Goal: Task Accomplishment & Management: Manage account settings

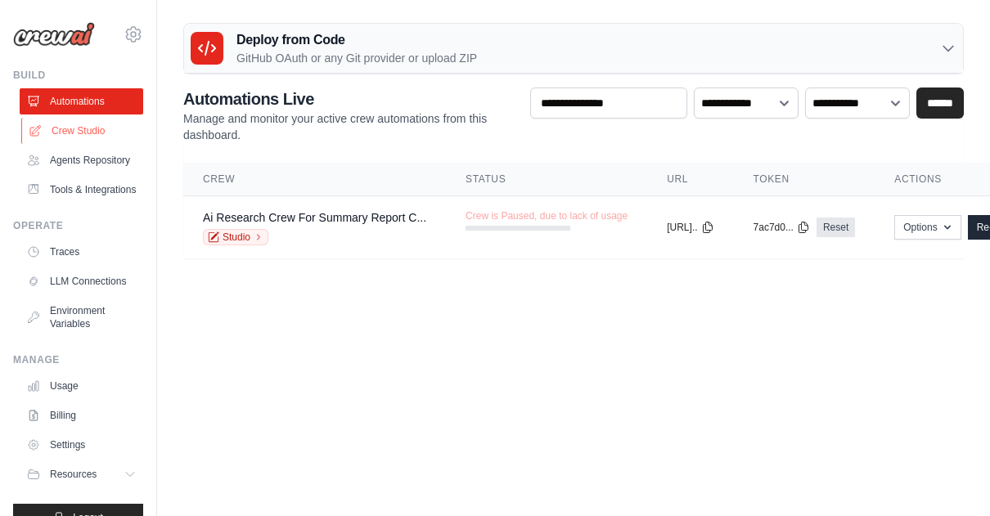
click at [79, 129] on link "Crew Studio" at bounding box center [83, 131] width 124 height 26
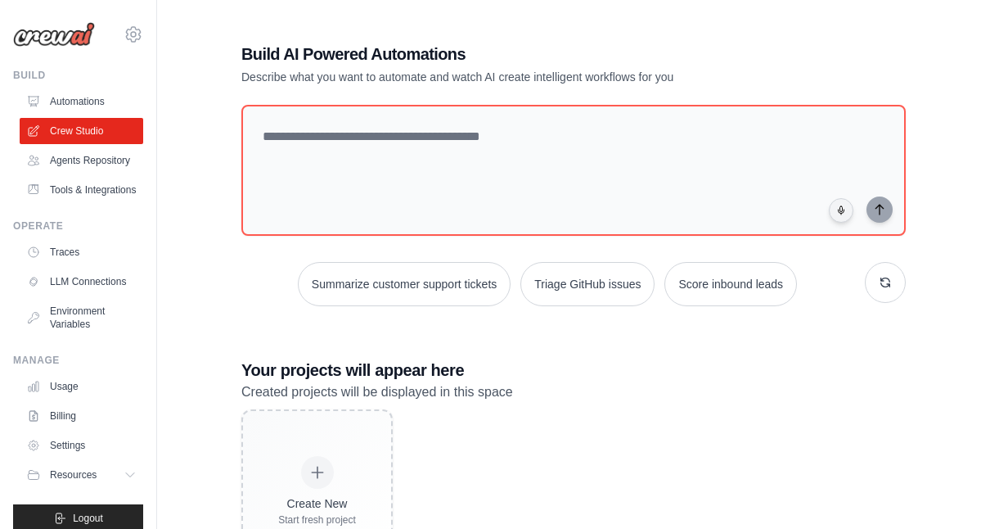
click at [67, 172] on link "Agents Repository" at bounding box center [82, 160] width 124 height 26
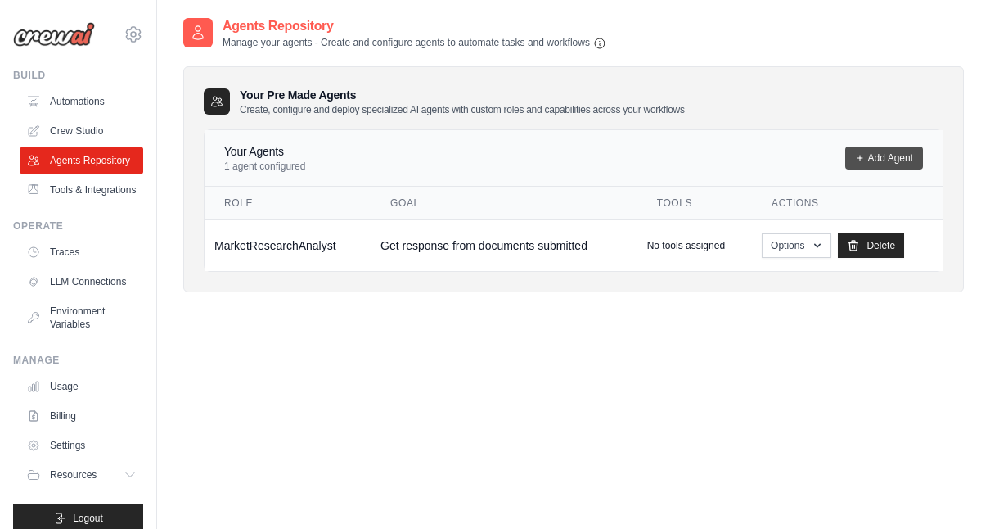
click at [881, 154] on link "Add Agent" at bounding box center [884, 157] width 78 height 23
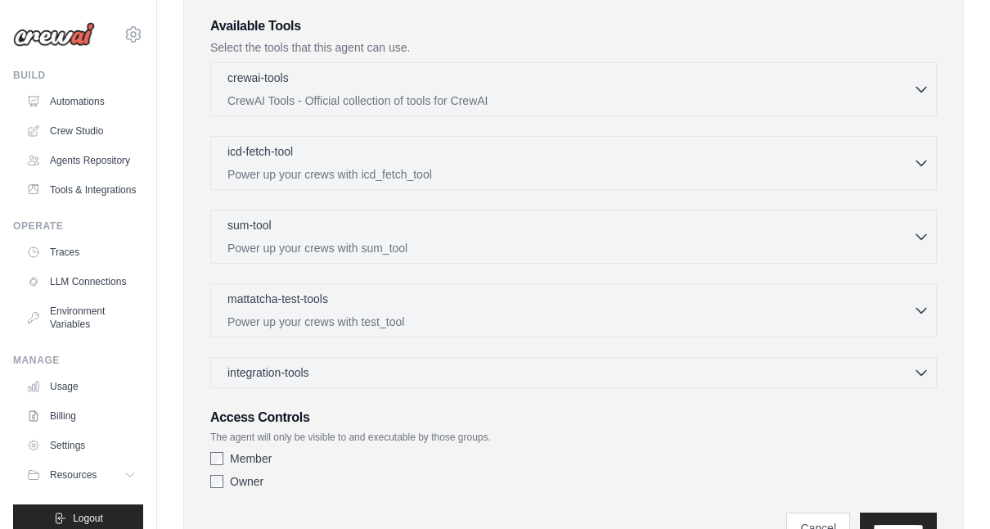
scroll to position [409, 0]
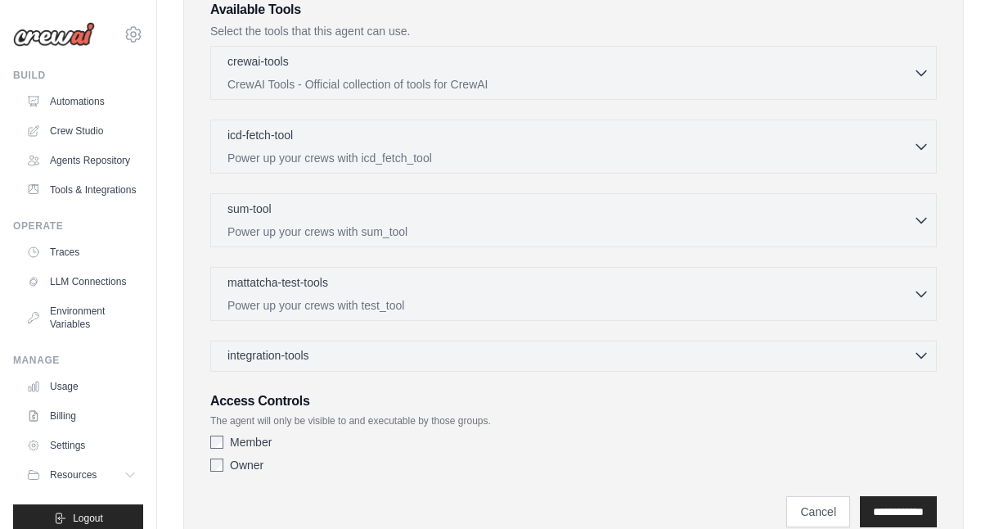
click at [624, 357] on div "integration-tools 0 selected" at bounding box center [578, 355] width 702 height 16
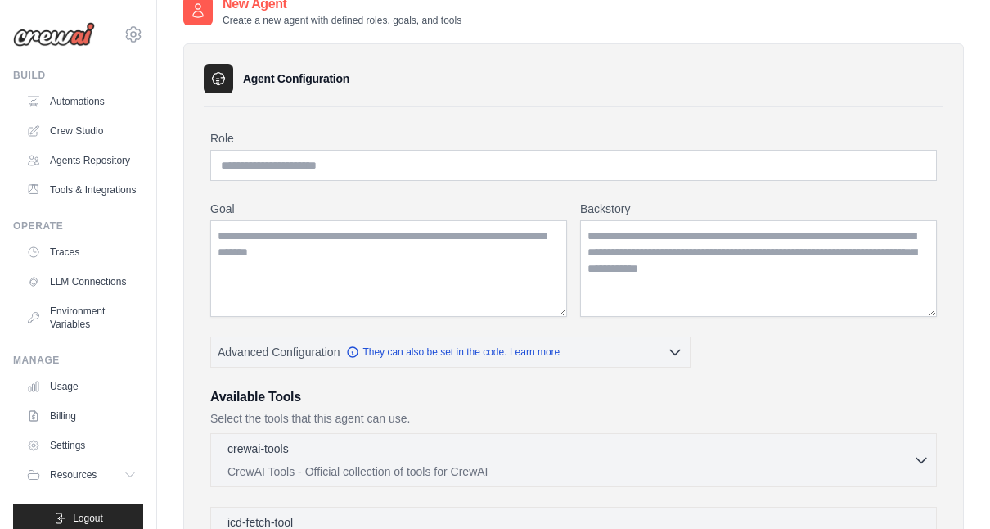
scroll to position [0, 0]
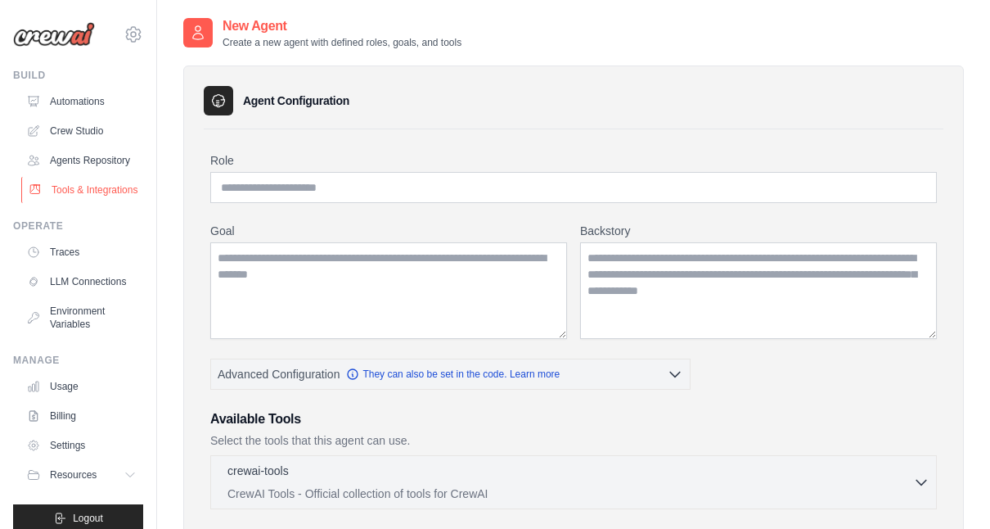
click at [79, 203] on link "Tools & Integrations" at bounding box center [83, 190] width 124 height 26
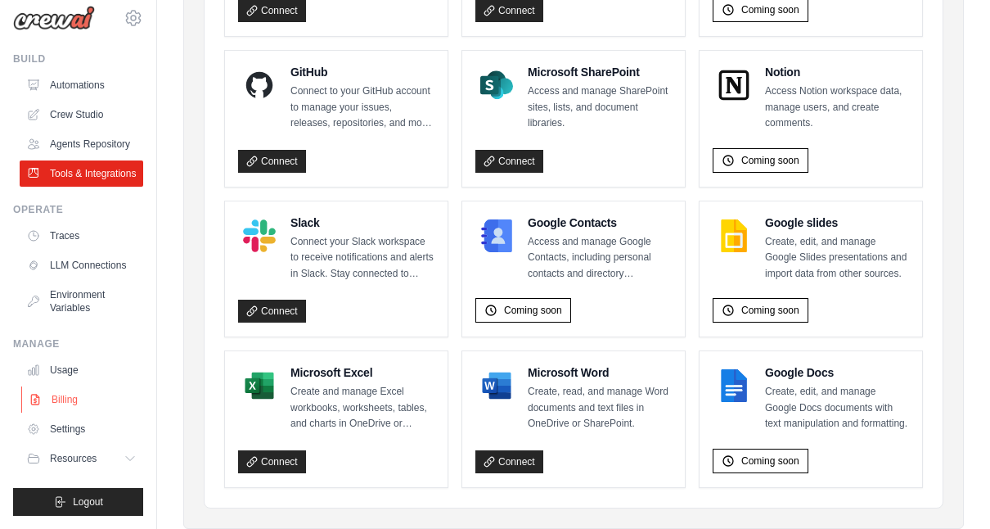
scroll to position [55, 0]
click at [81, 432] on link "Settings" at bounding box center [83, 429] width 124 height 26
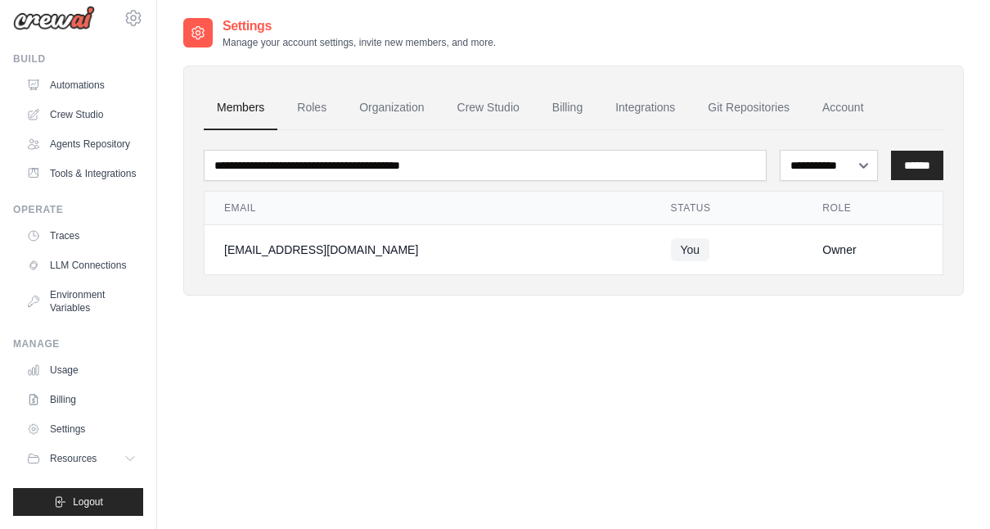
scroll to position [55, 0]
click at [70, 458] on span "Resources" at bounding box center [75, 458] width 47 height 13
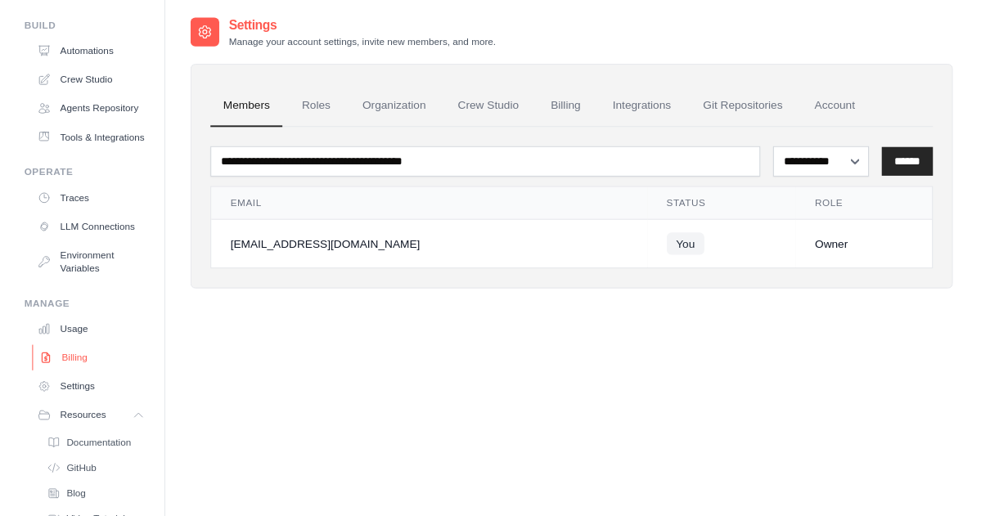
scroll to position [0, 0]
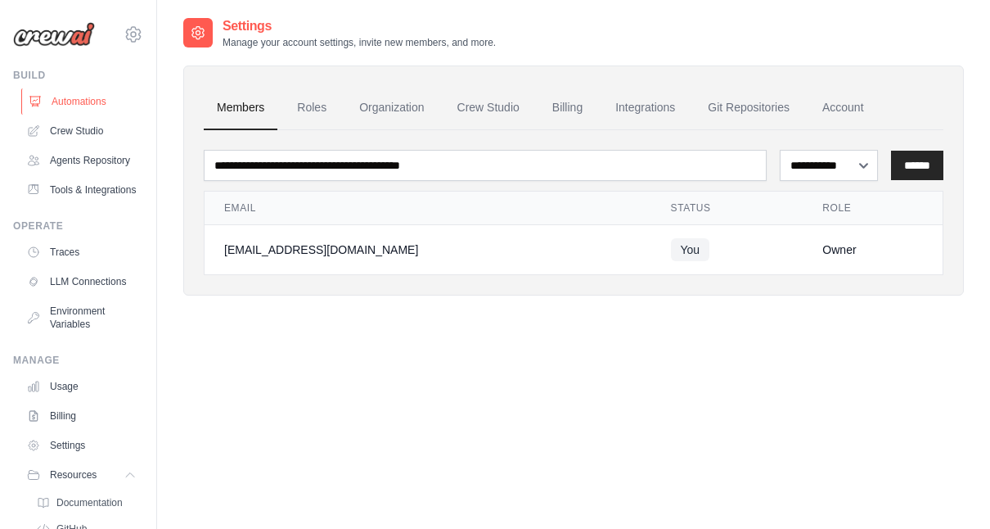
click at [84, 103] on link "Automations" at bounding box center [83, 101] width 124 height 26
